Goal: Task Accomplishment & Management: Use online tool/utility

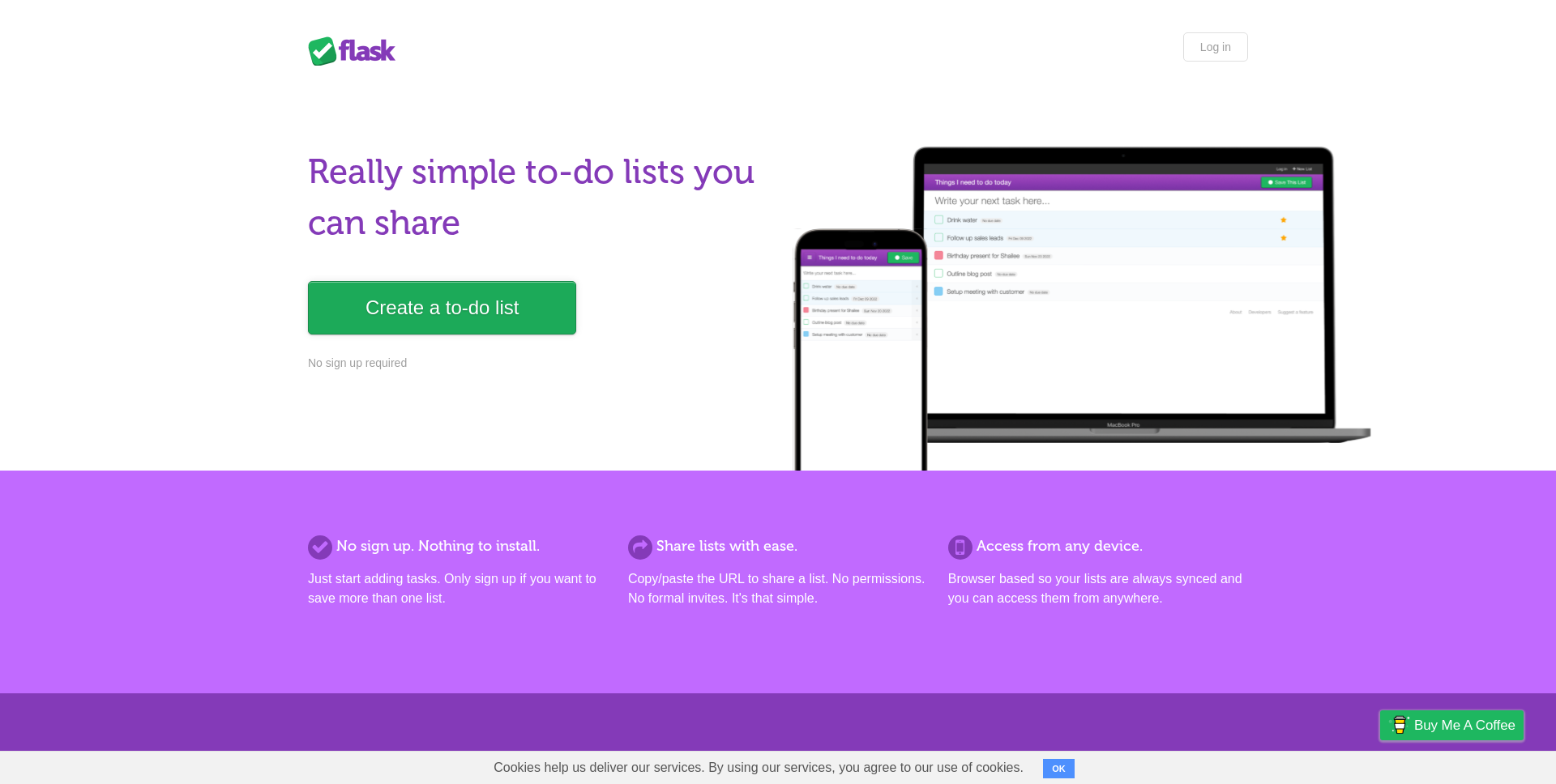
click at [444, 297] on link "Create a to-do list" at bounding box center [442, 307] width 268 height 54
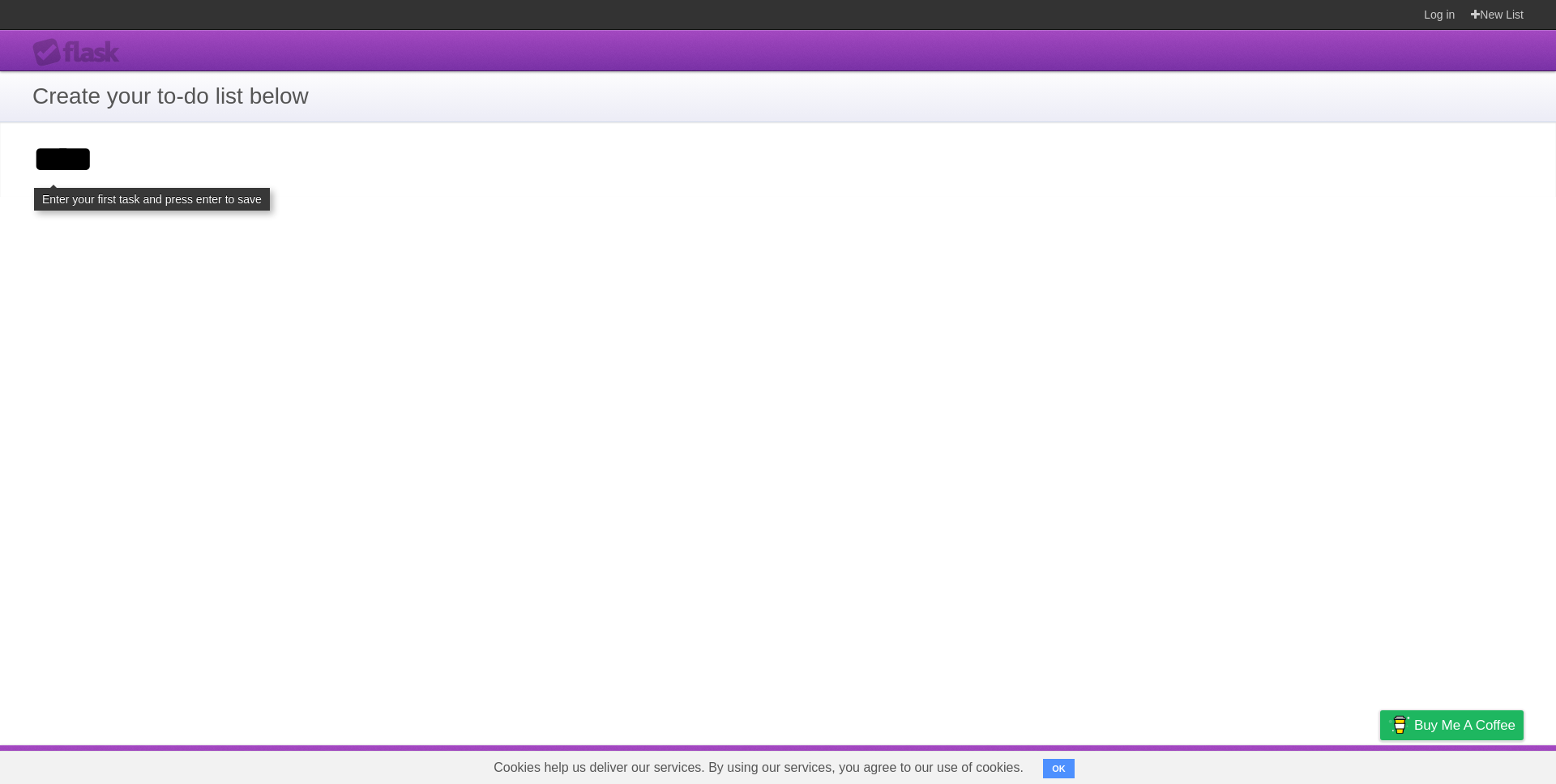
type input "****"
click input "**********" at bounding box center [0, 0] width 0 height 0
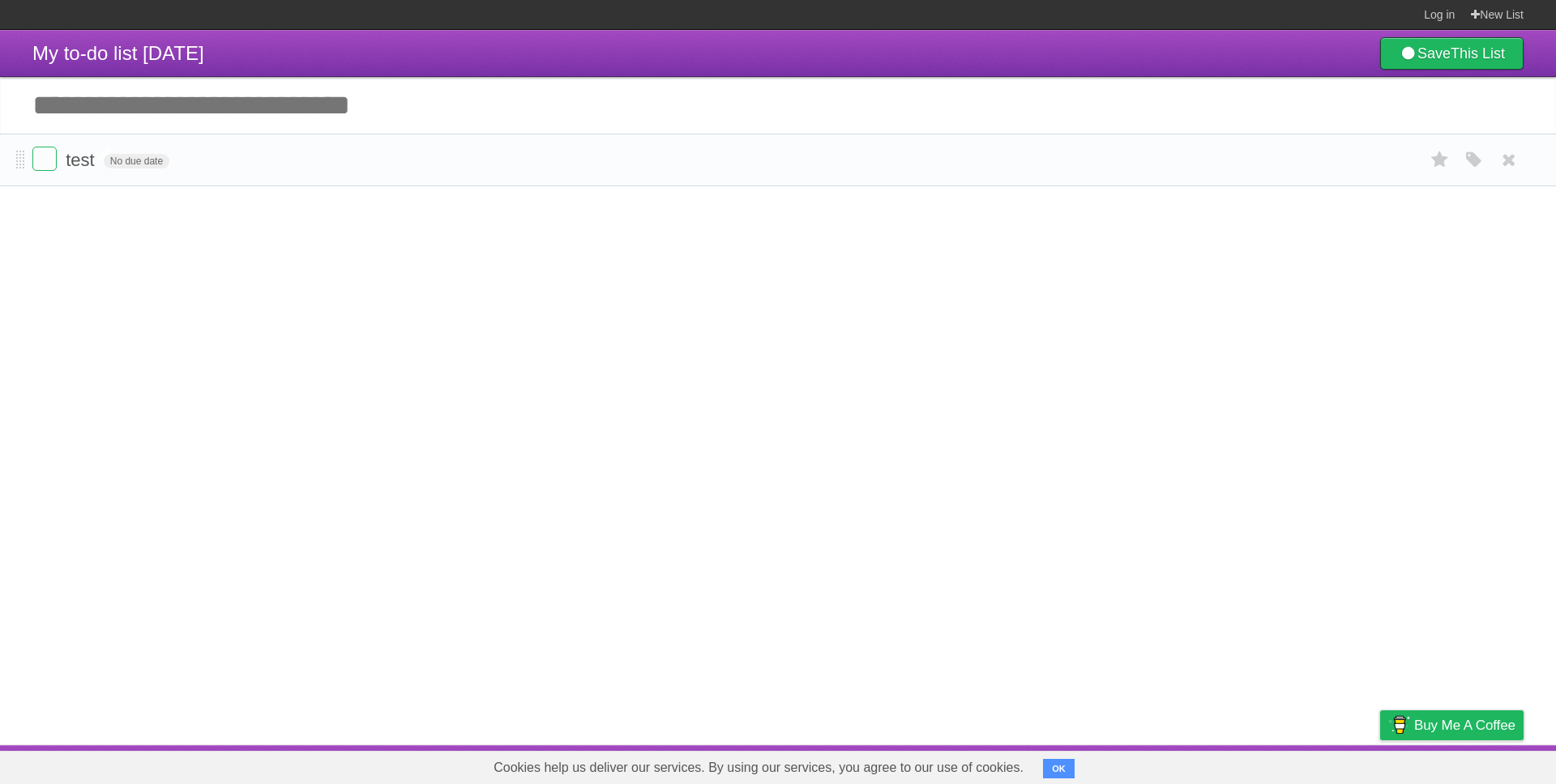
click at [82, 170] on span "test" at bounding box center [82, 160] width 33 height 20
